Goal: Information Seeking & Learning: Learn about a topic

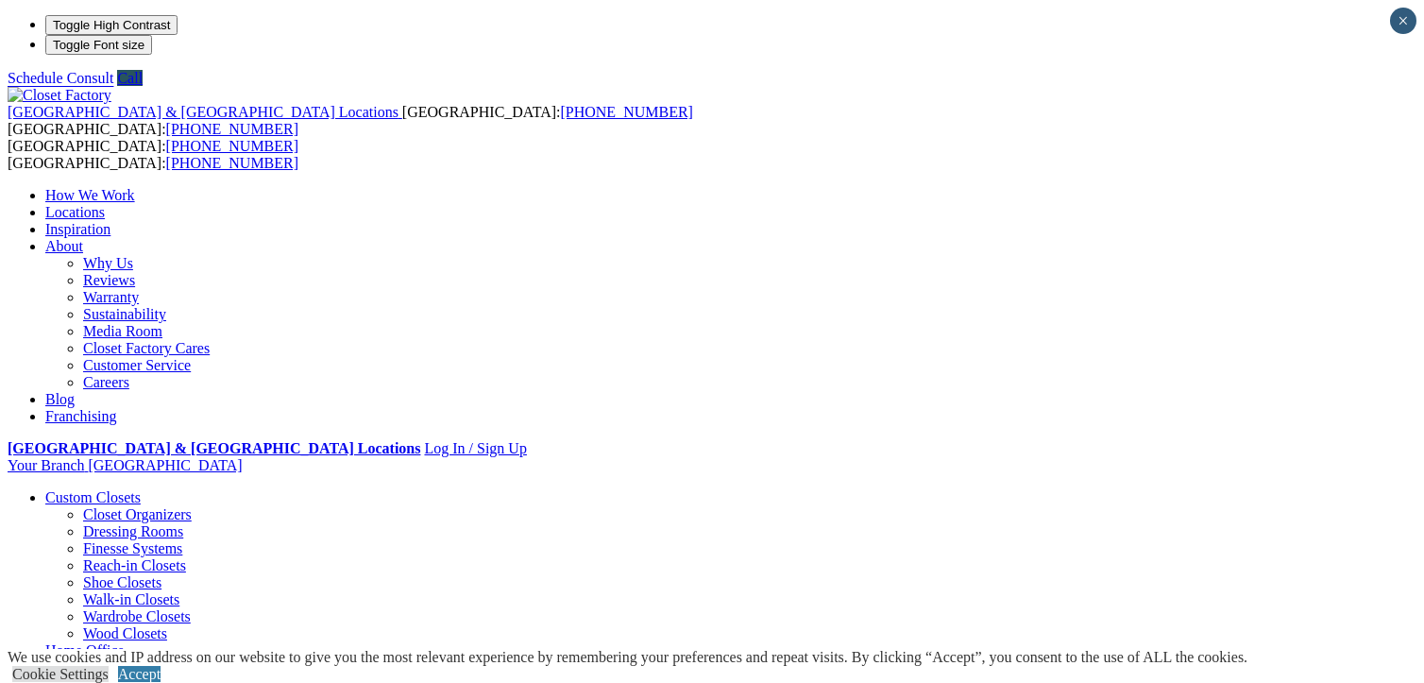
click at [105, 204] on link "Locations" at bounding box center [75, 212] width 60 height 16
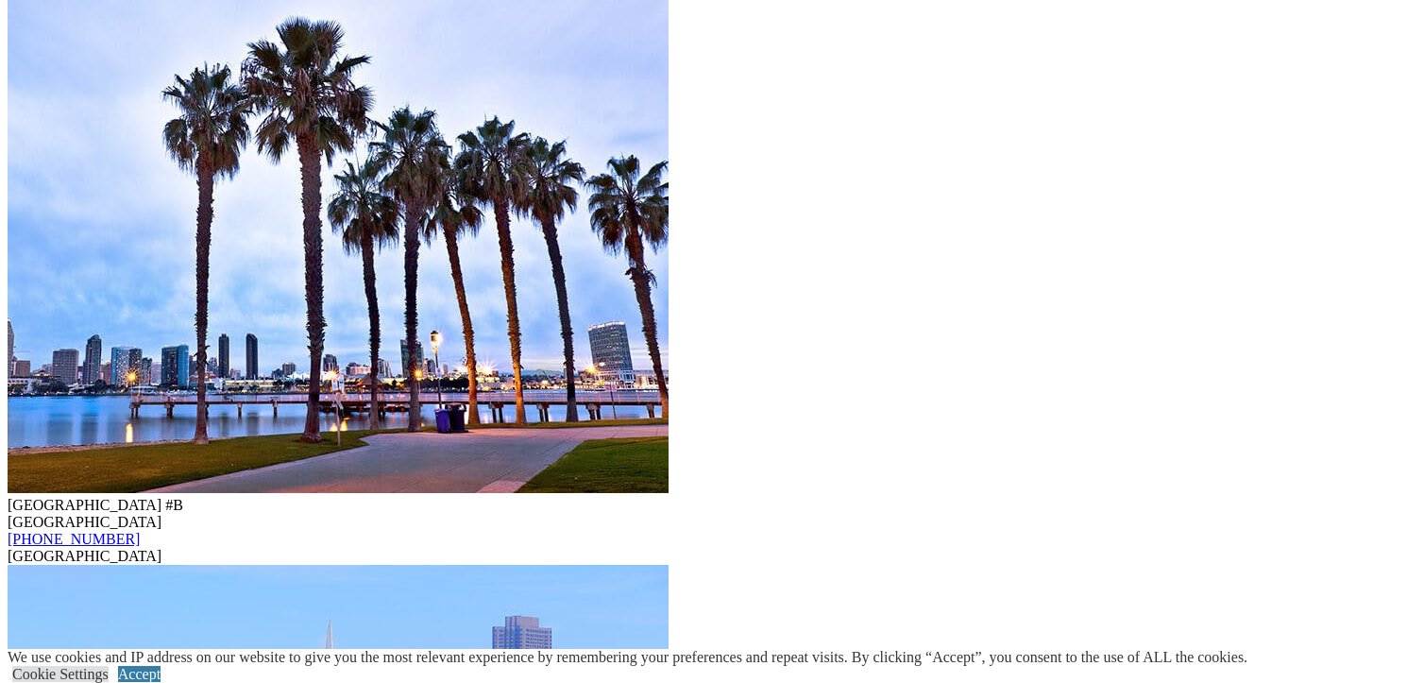
scroll to position [6052, 0]
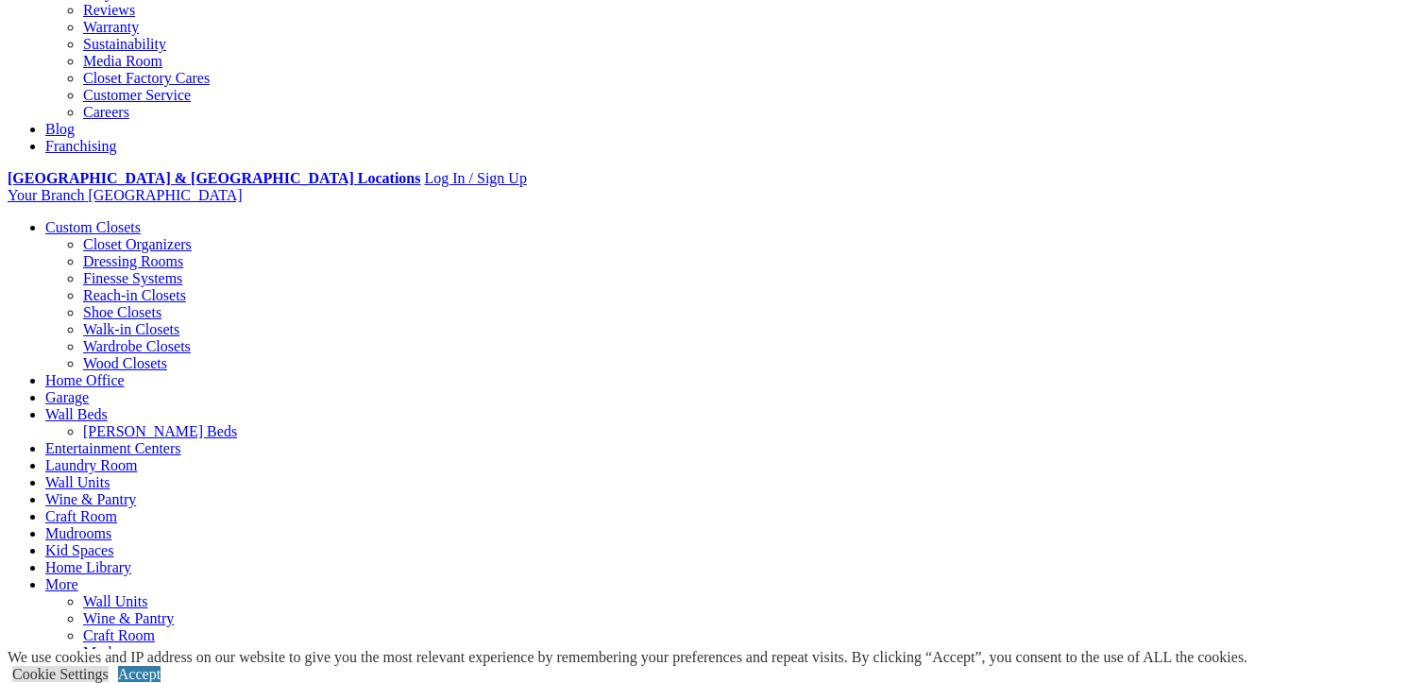
scroll to position [572, 0]
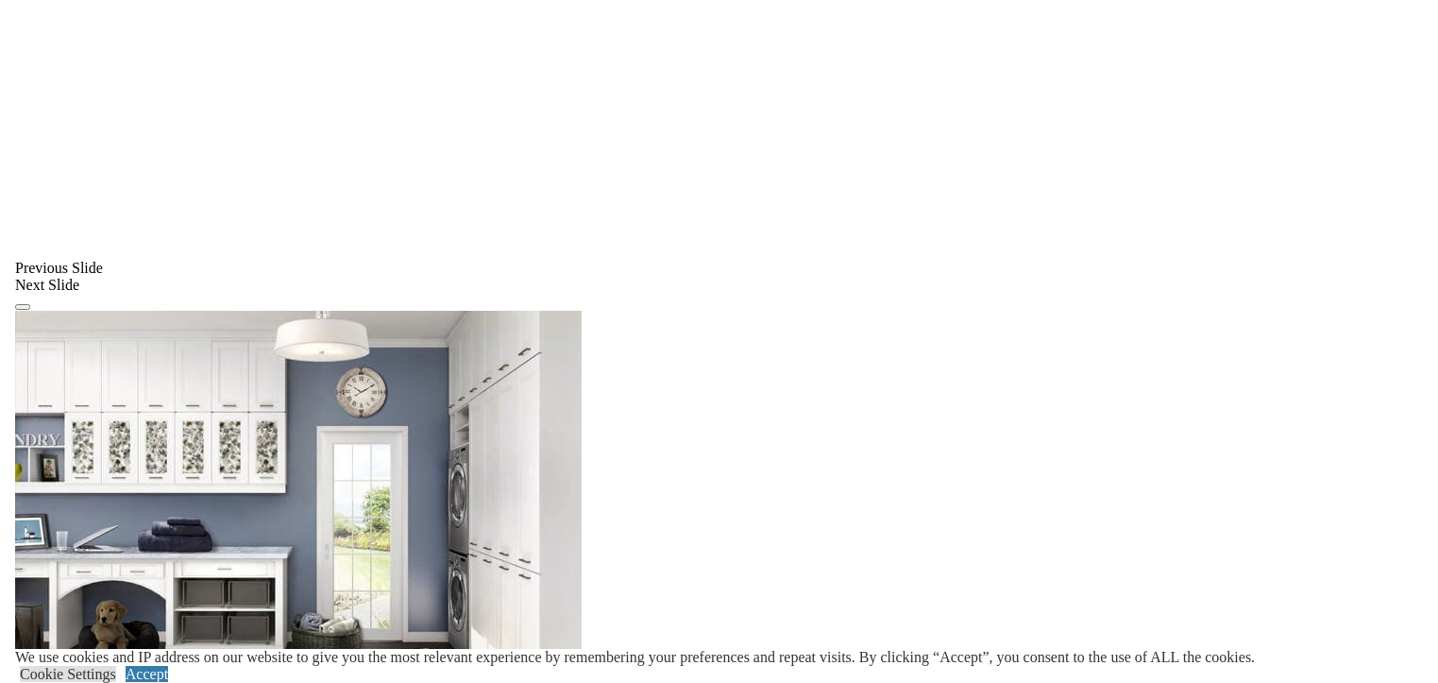
scroll to position [1517, 0]
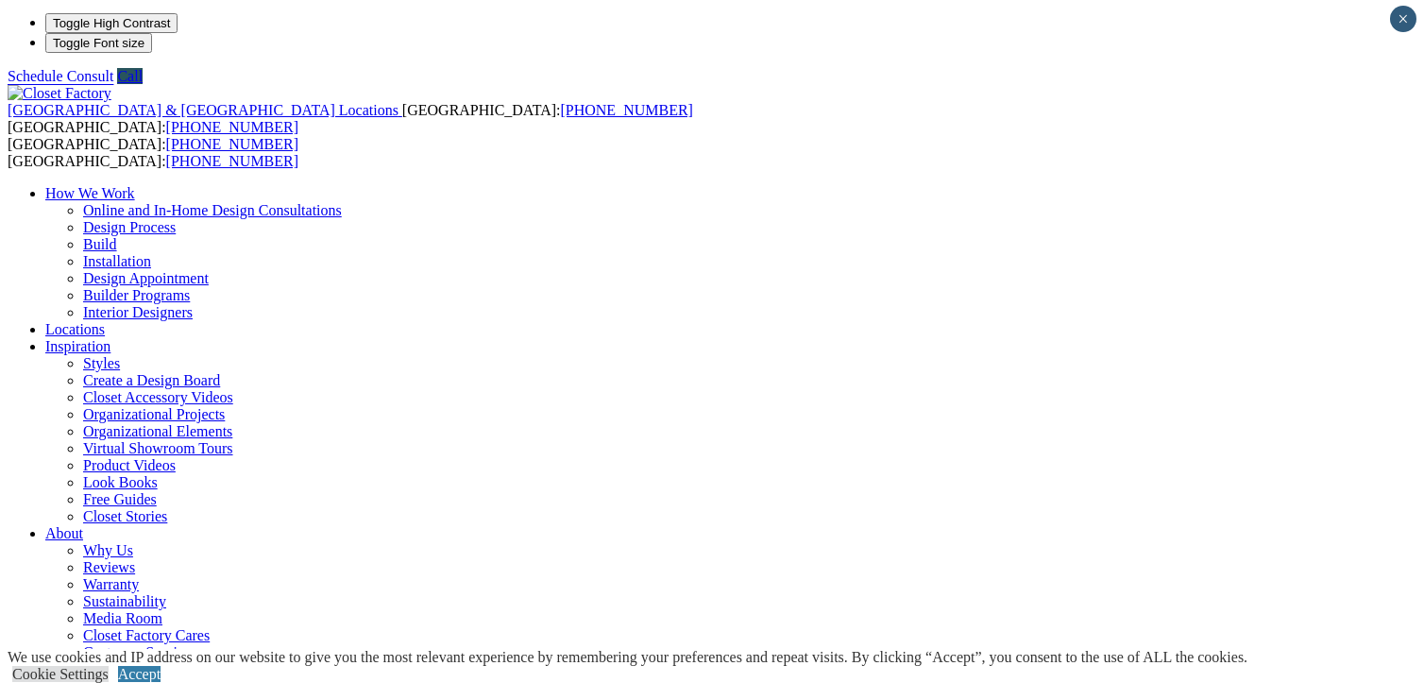
scroll to position [0, 0]
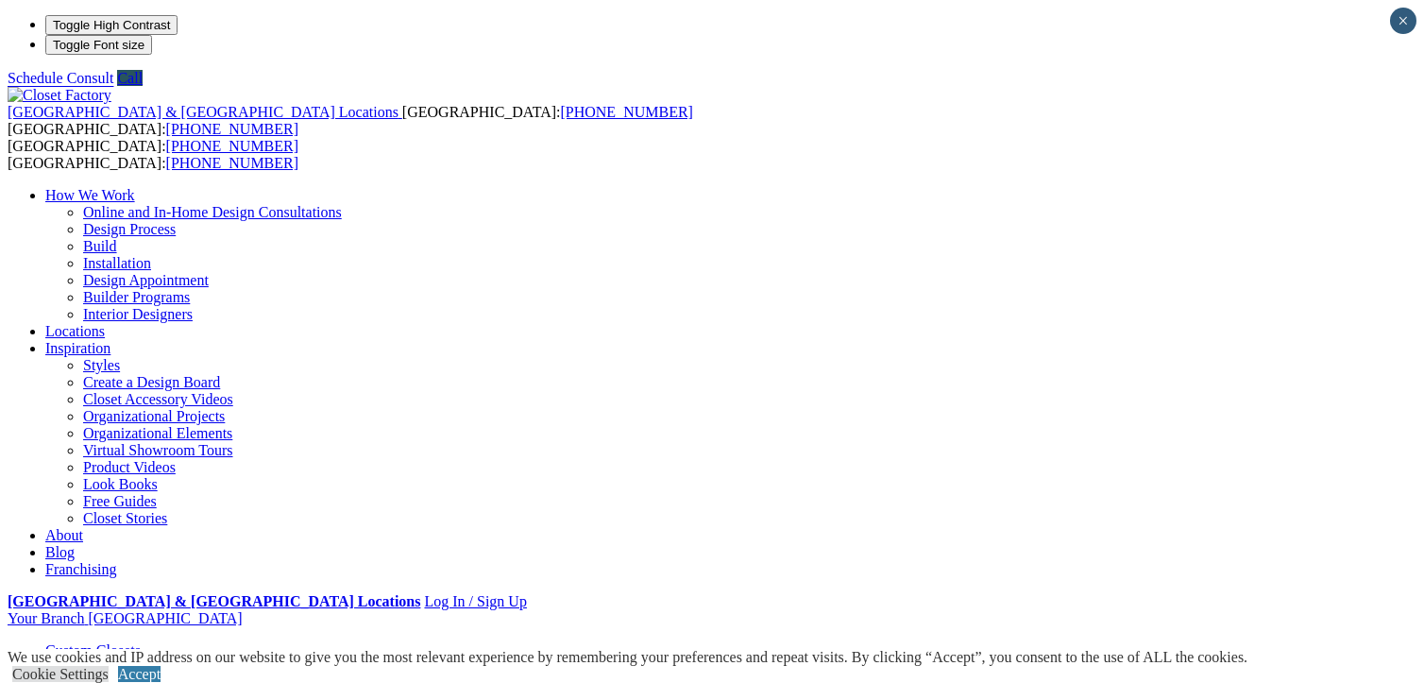
click at [157, 493] on link "Free Guides" at bounding box center [120, 501] width 74 height 16
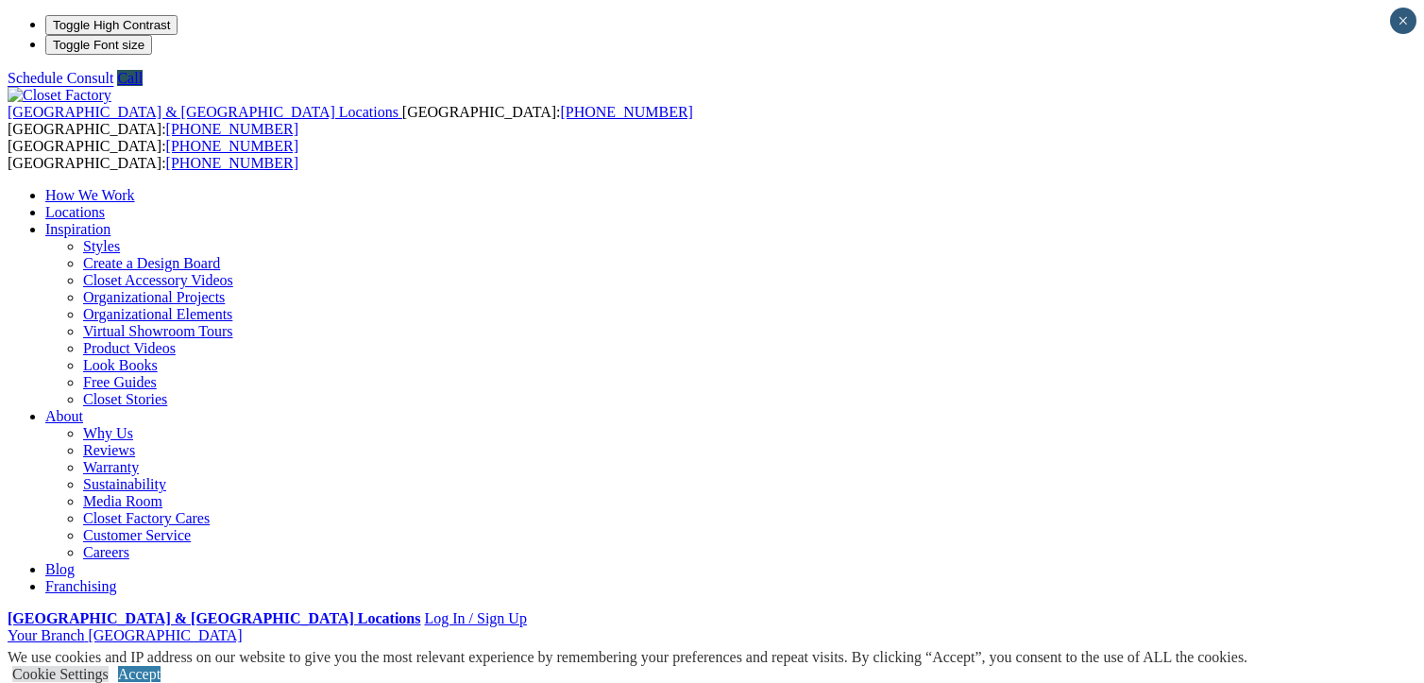
click at [158, 363] on link "Look Books" at bounding box center [120, 365] width 75 height 16
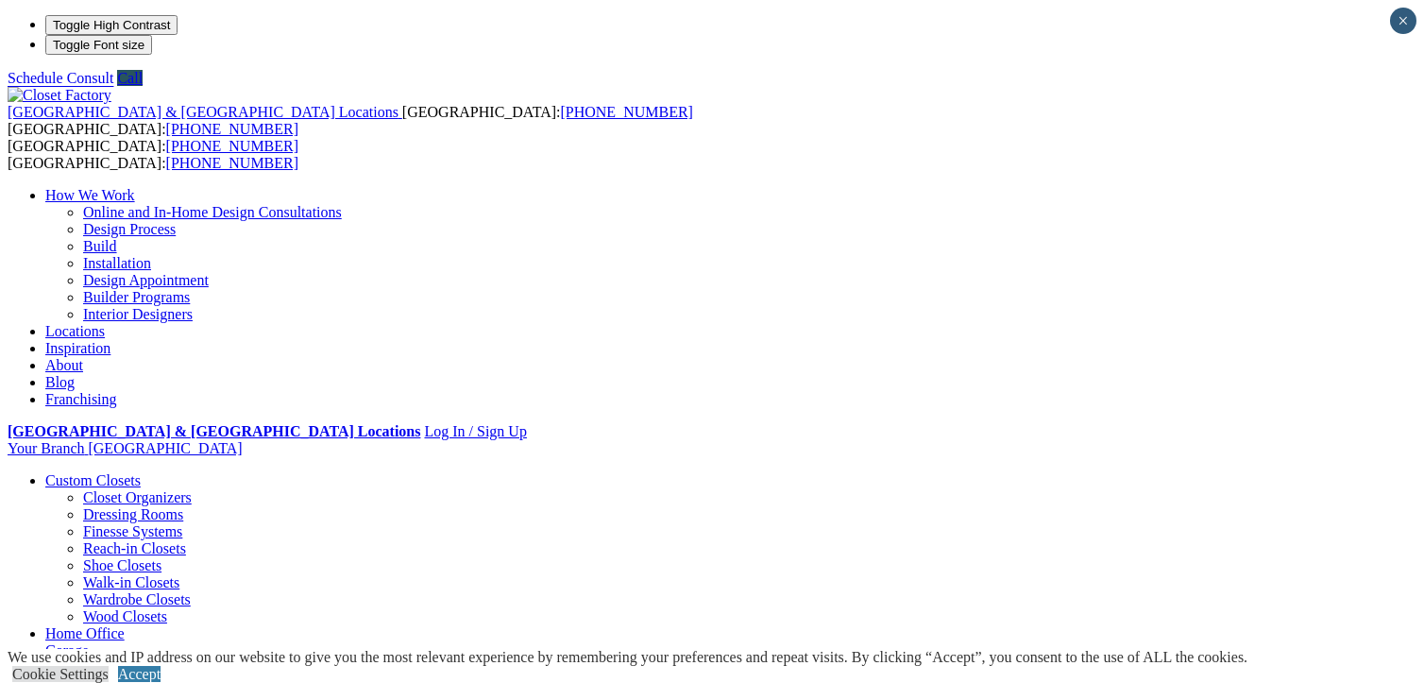
click at [75, 374] on link "Blog" at bounding box center [59, 382] width 29 height 16
